Goal: Task Accomplishment & Management: Manage account settings

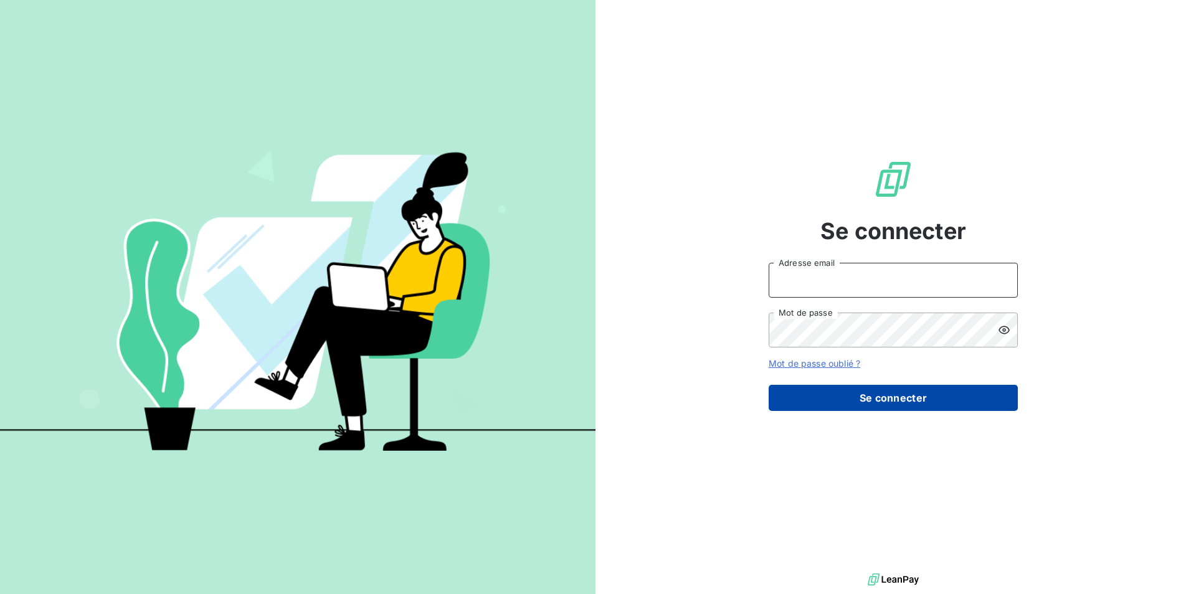
type input "virginiechaulet@groupebsl.com"
click at [875, 394] on button "Se connecter" at bounding box center [893, 398] width 249 height 26
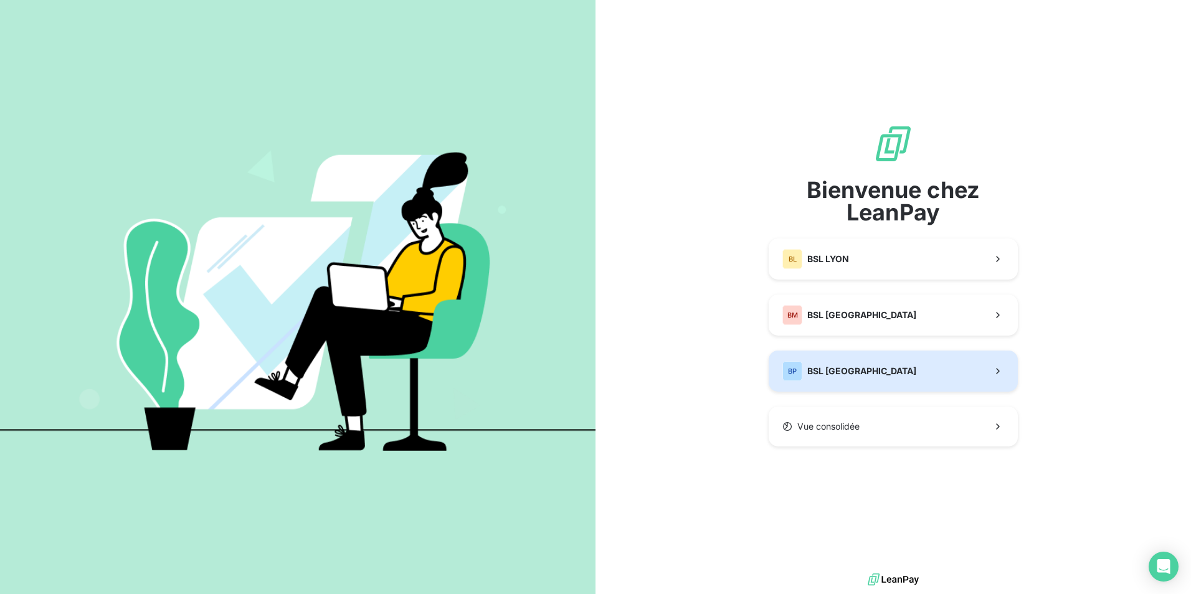
click at [855, 370] on button "BP BSL PARIS" at bounding box center [893, 371] width 249 height 41
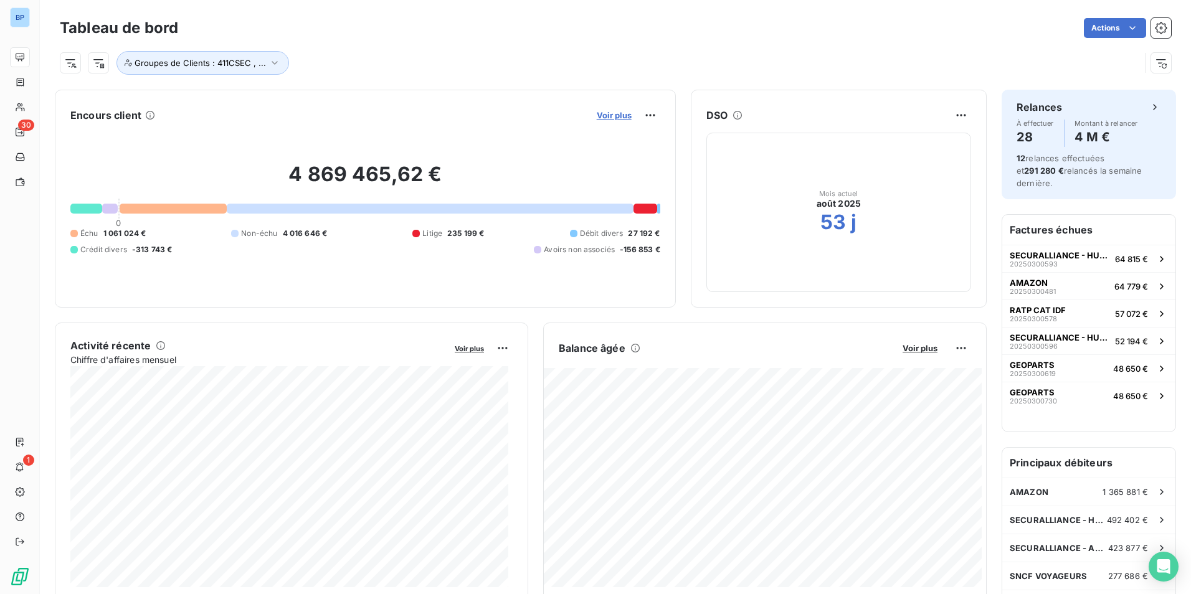
click at [610, 120] on span "Voir plus" at bounding box center [614, 115] width 35 height 10
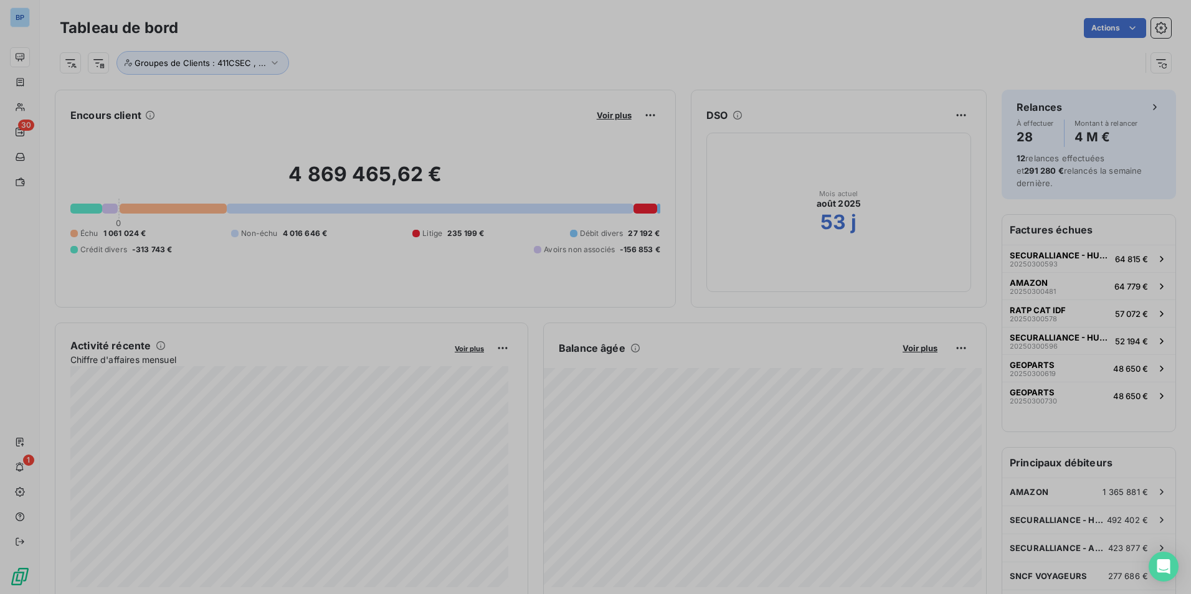
scroll to position [407, 469]
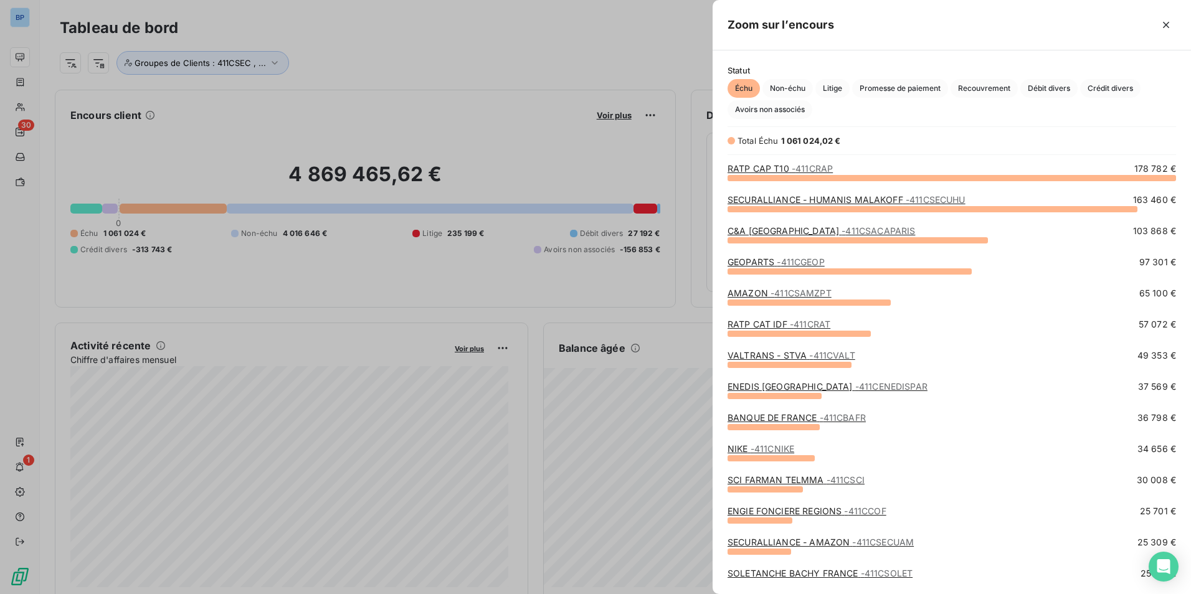
click at [609, 118] on div at bounding box center [595, 297] width 1191 height 594
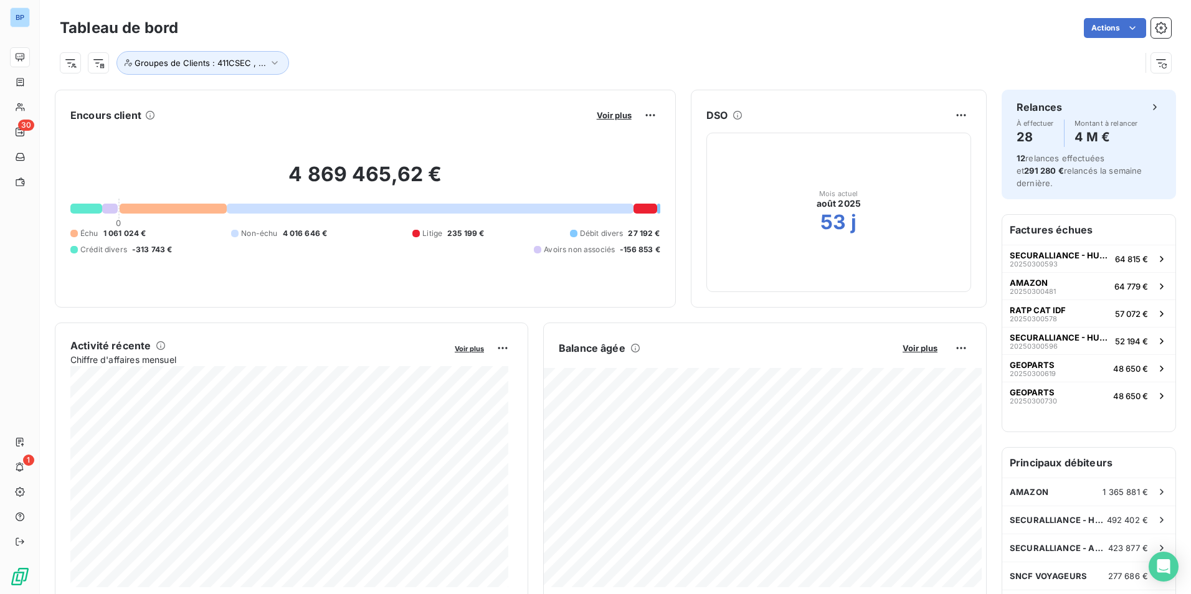
click at [608, 118] on span "Voir plus" at bounding box center [614, 115] width 35 height 10
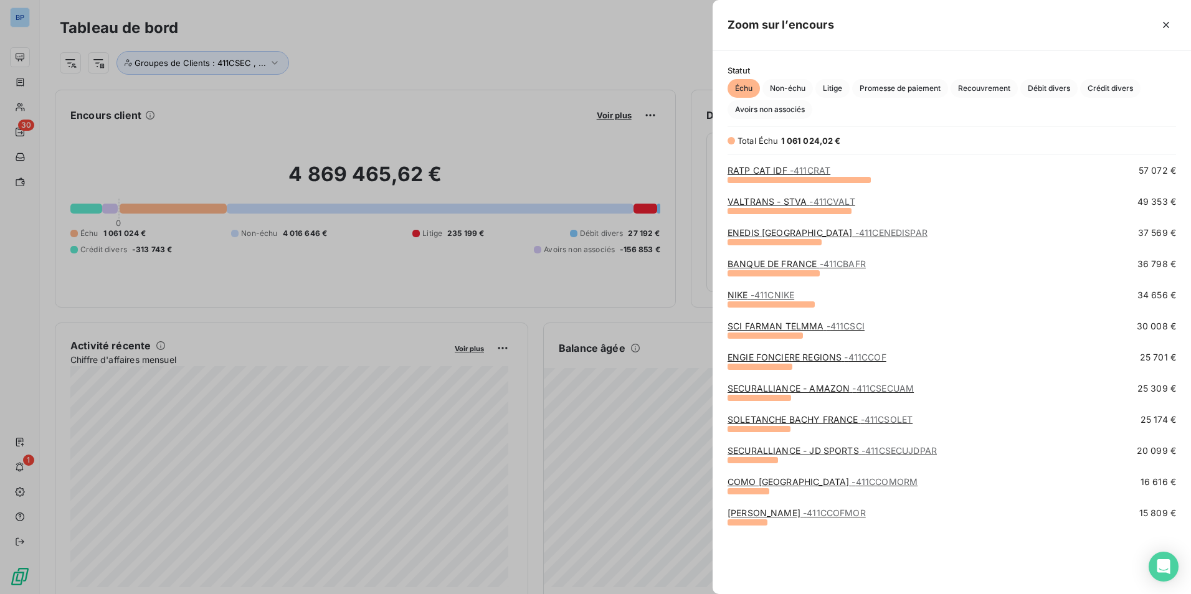
scroll to position [62, 0]
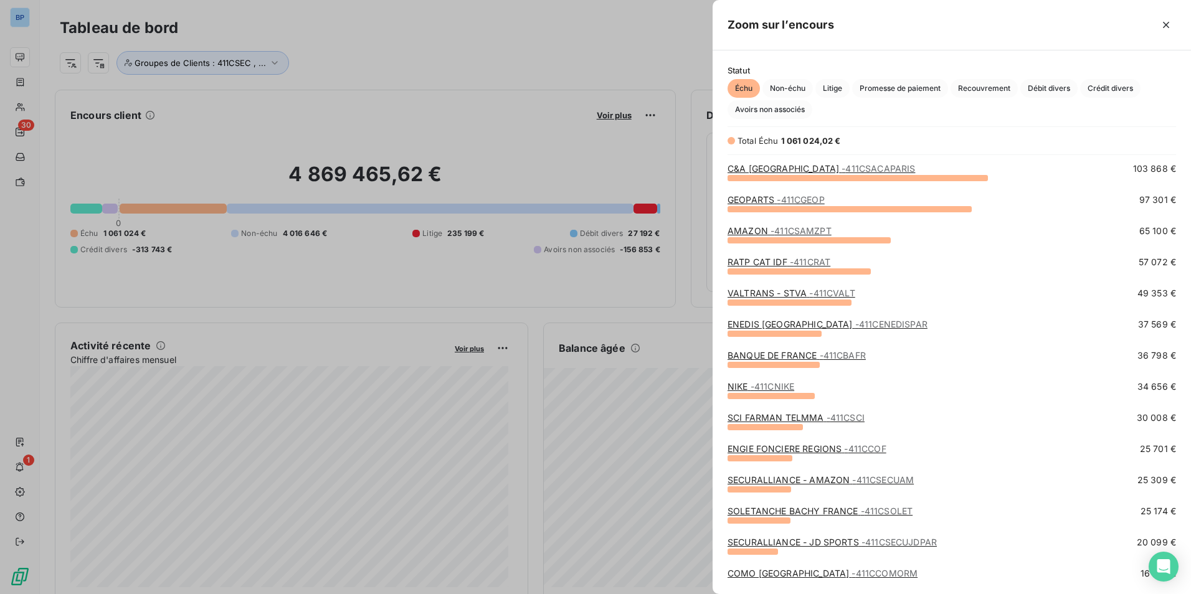
click at [611, 117] on div at bounding box center [595, 297] width 1191 height 594
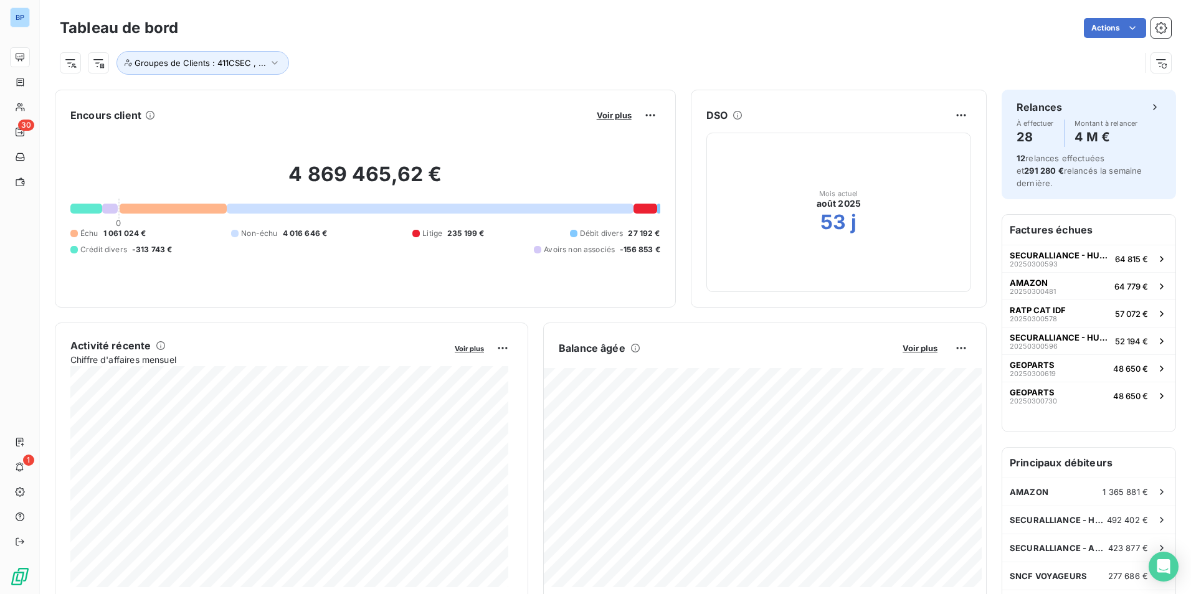
click at [611, 117] on span "Voir plus" at bounding box center [614, 115] width 35 height 10
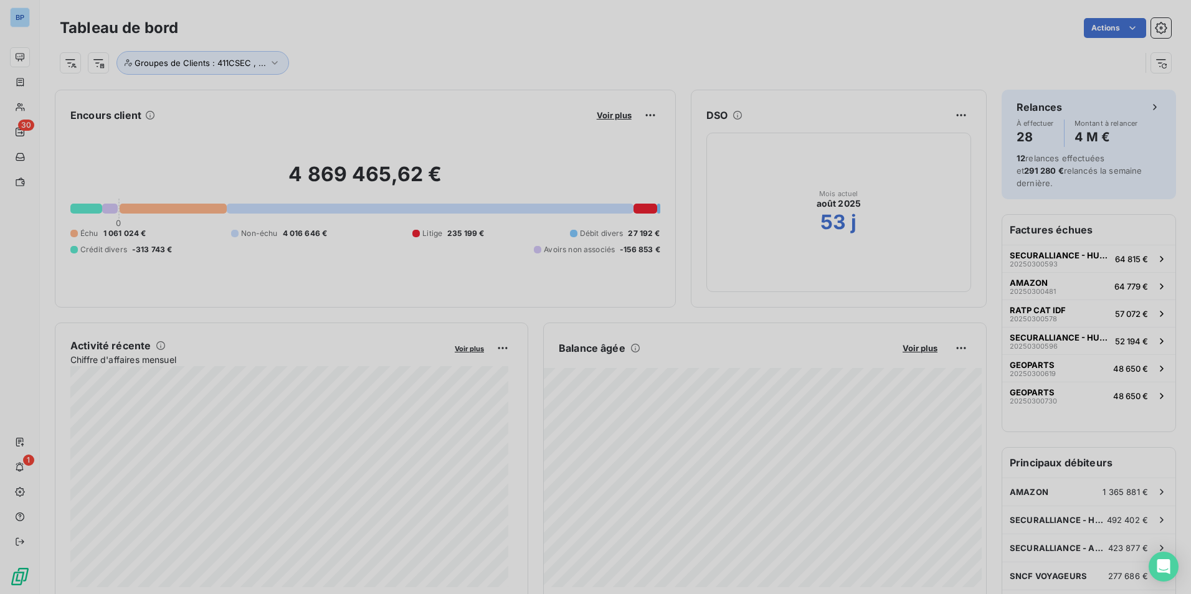
scroll to position [585, 469]
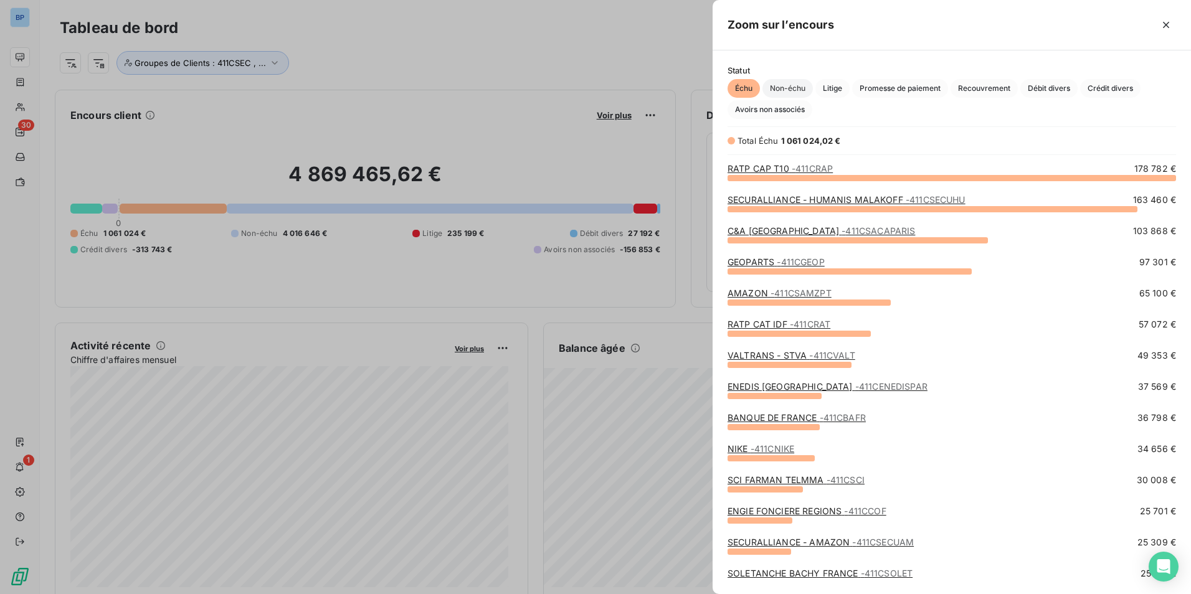
click at [788, 92] on span "Non-échu" at bounding box center [788, 88] width 50 height 19
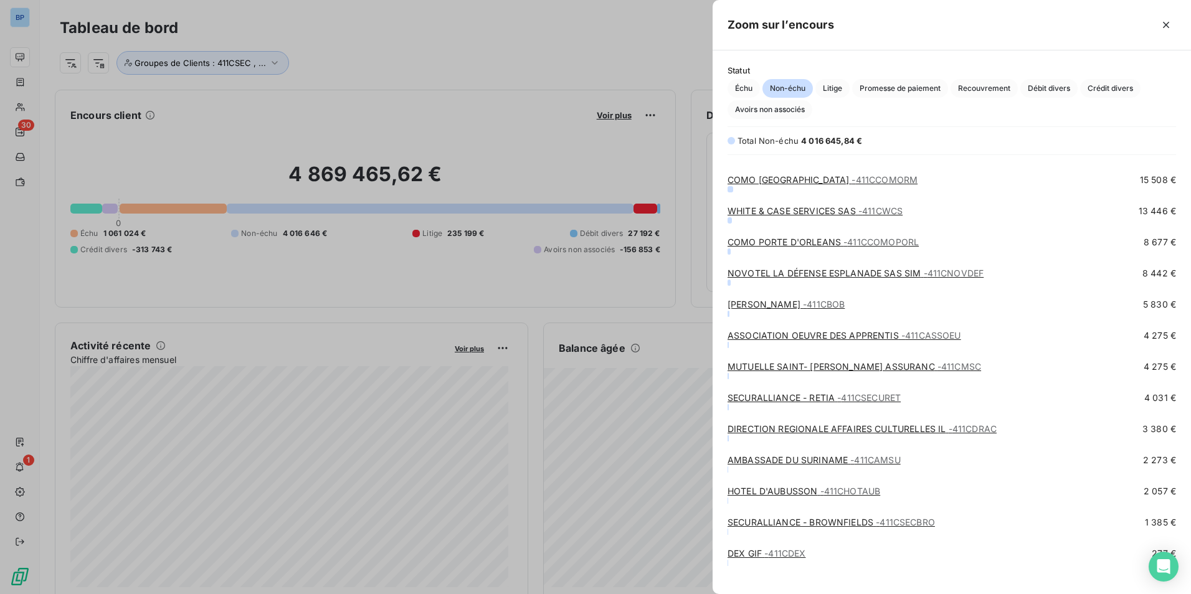
scroll to position [969, 0]
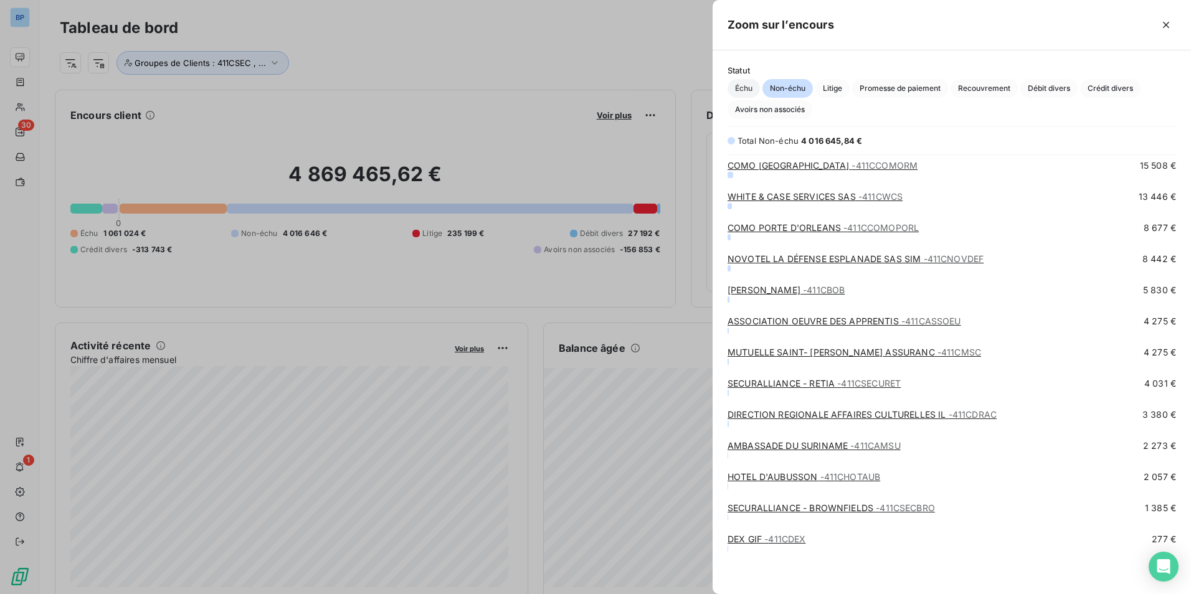
click at [746, 87] on span "Échu" at bounding box center [744, 88] width 32 height 19
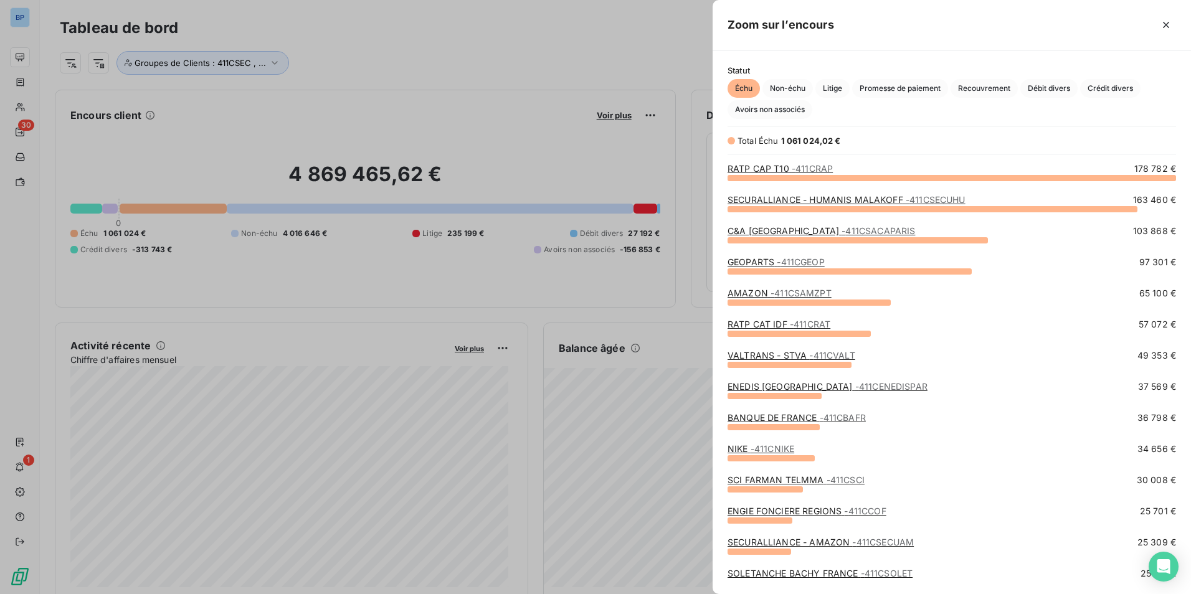
scroll to position [407, 469]
click at [161, 118] on div at bounding box center [595, 297] width 1191 height 594
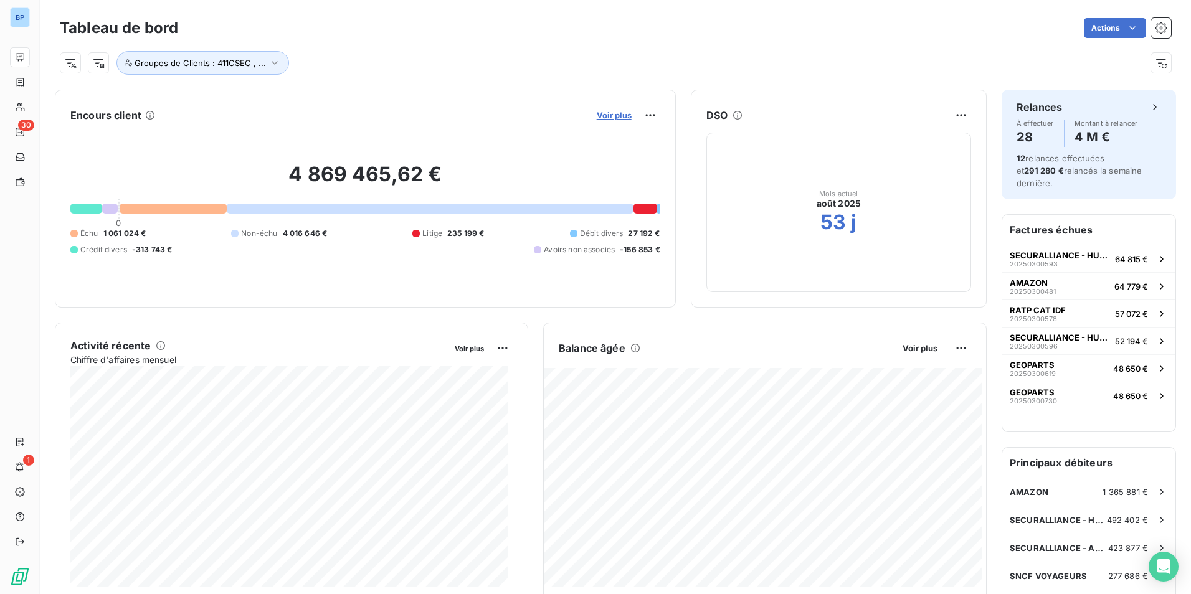
click at [604, 118] on span "Voir plus" at bounding box center [614, 115] width 35 height 10
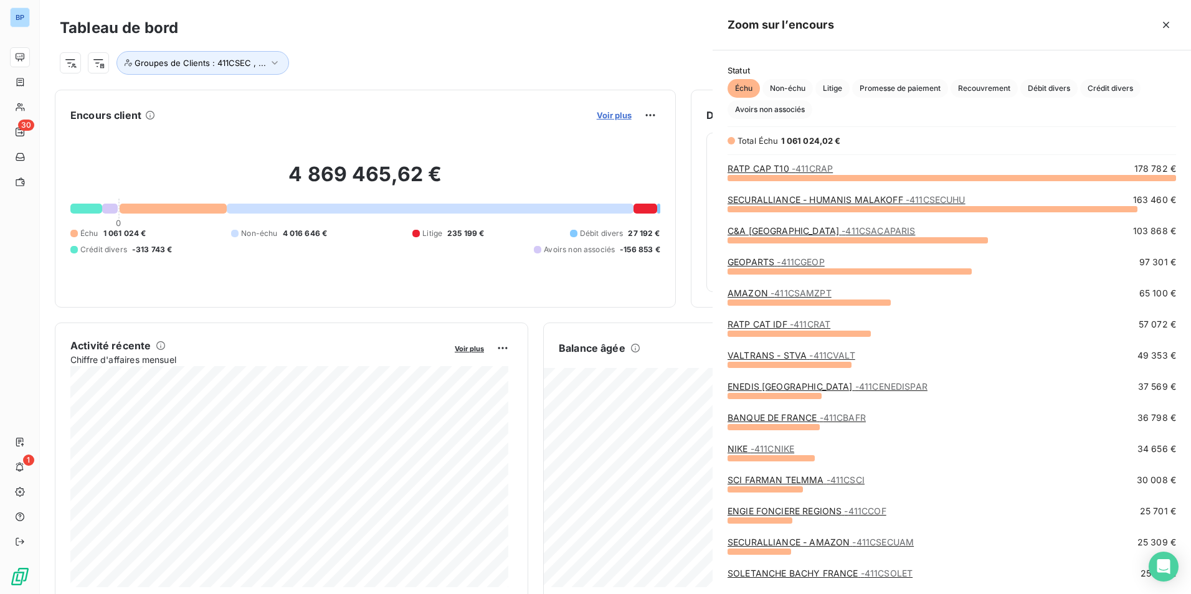
scroll to position [407, 469]
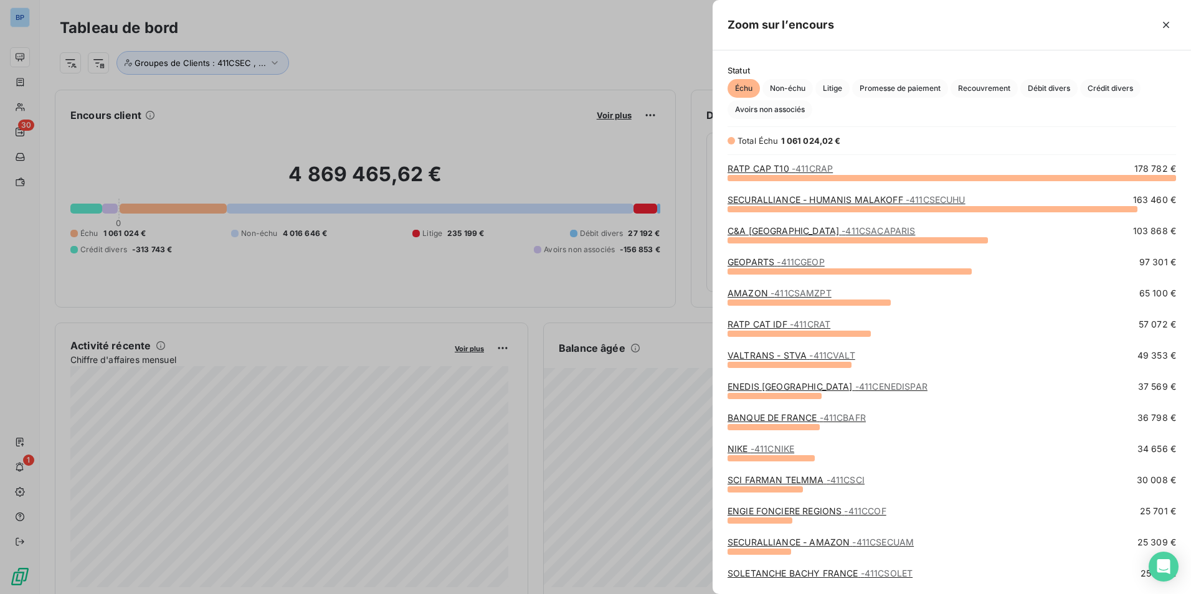
click at [576, 139] on div at bounding box center [595, 297] width 1191 height 594
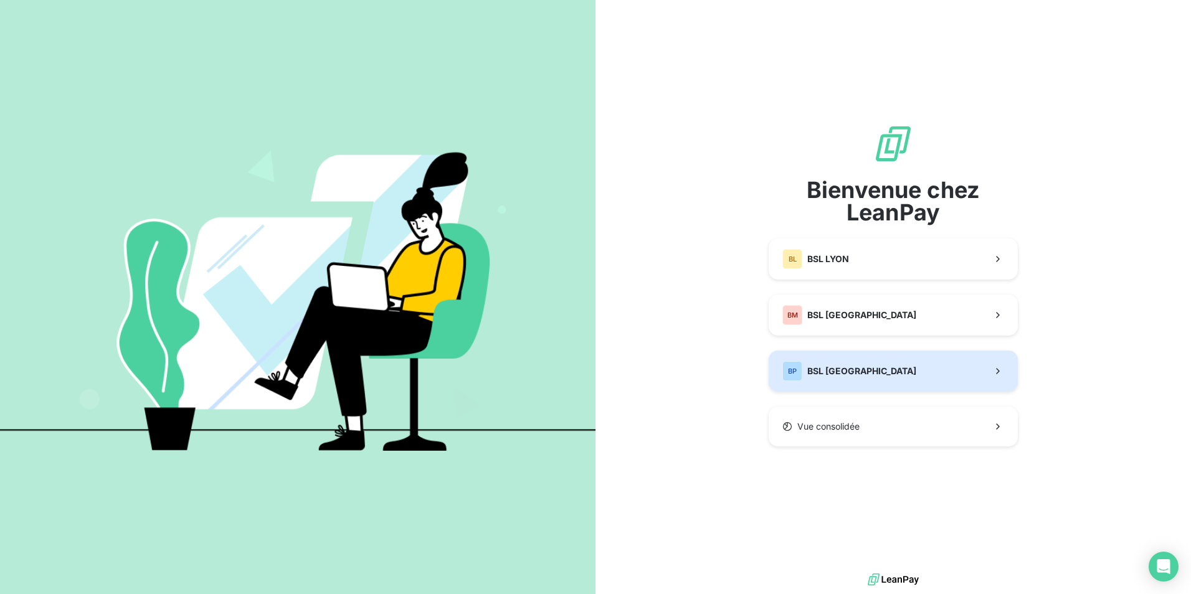
click at [880, 364] on button "BP BSL PARIS" at bounding box center [893, 371] width 249 height 41
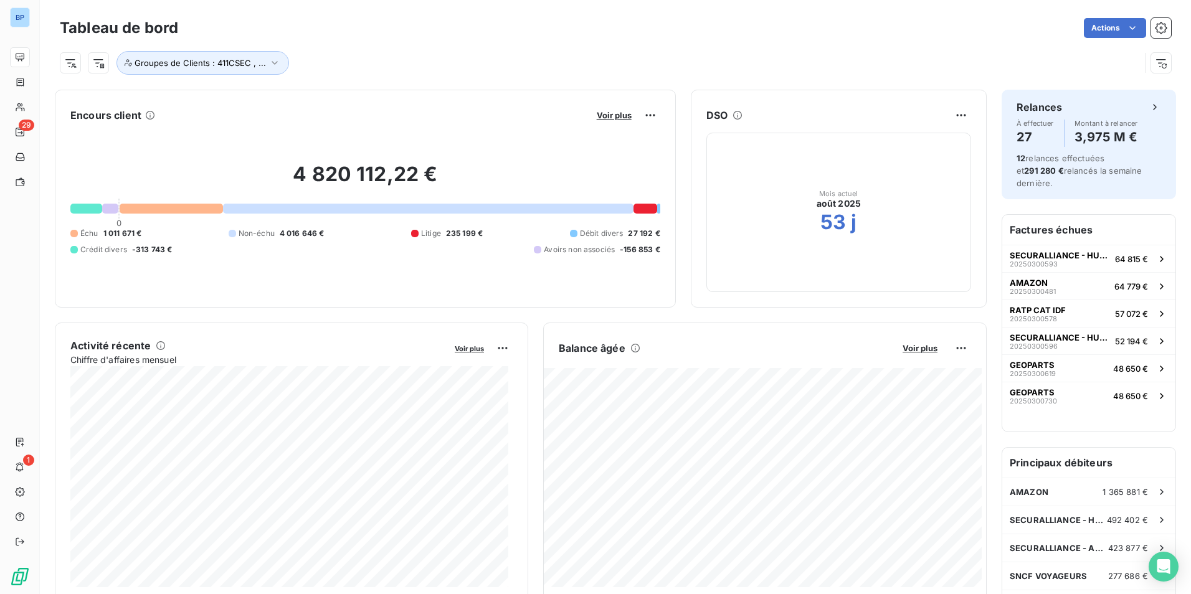
click at [626, 121] on div "Voir plus" at bounding box center [626, 115] width 67 height 20
click at [610, 119] on span "Voir plus" at bounding box center [614, 115] width 35 height 10
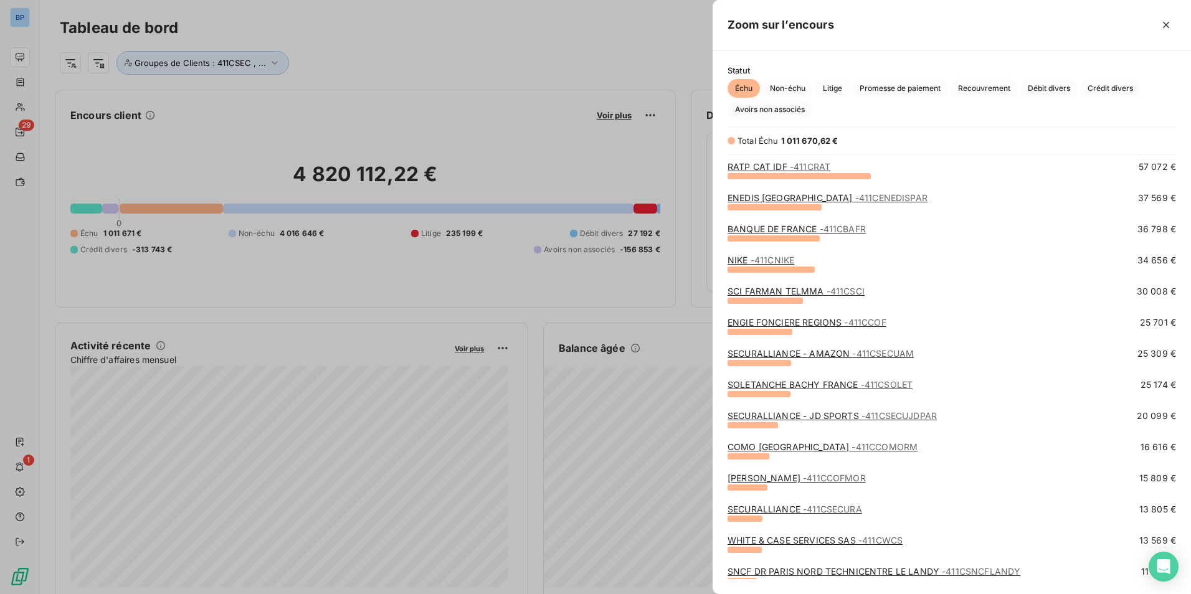
scroll to position [187, 0]
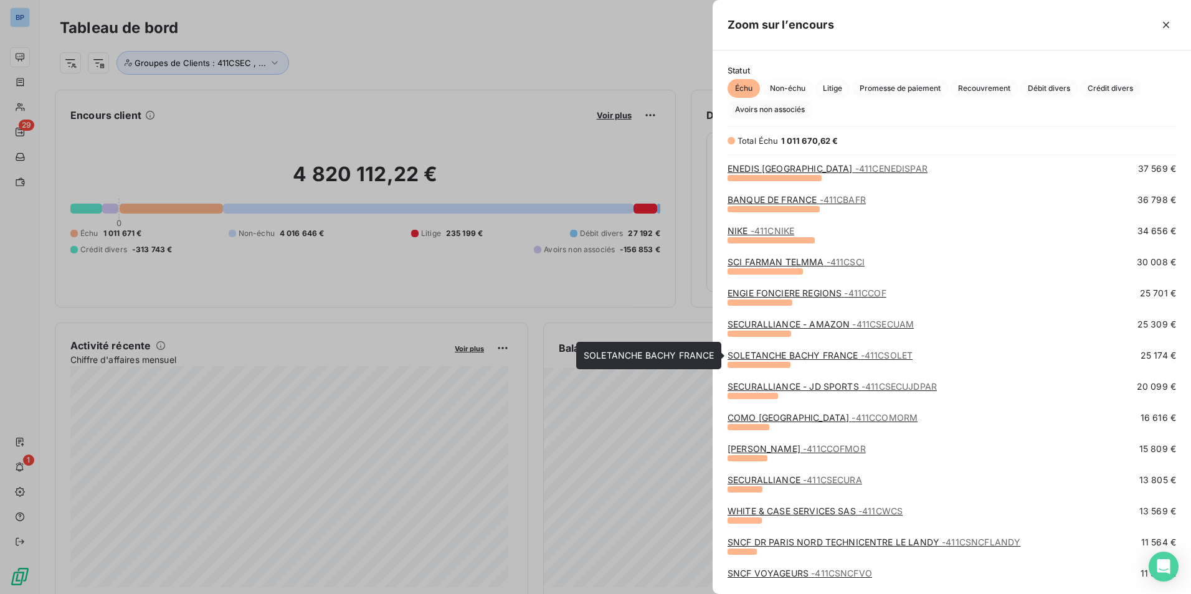
click at [817, 352] on link "SOLETANCHE BACHY FRANCE - 411CSOLET" at bounding box center [820, 355] width 185 height 11
